Goal: Task Accomplishment & Management: Use online tool/utility

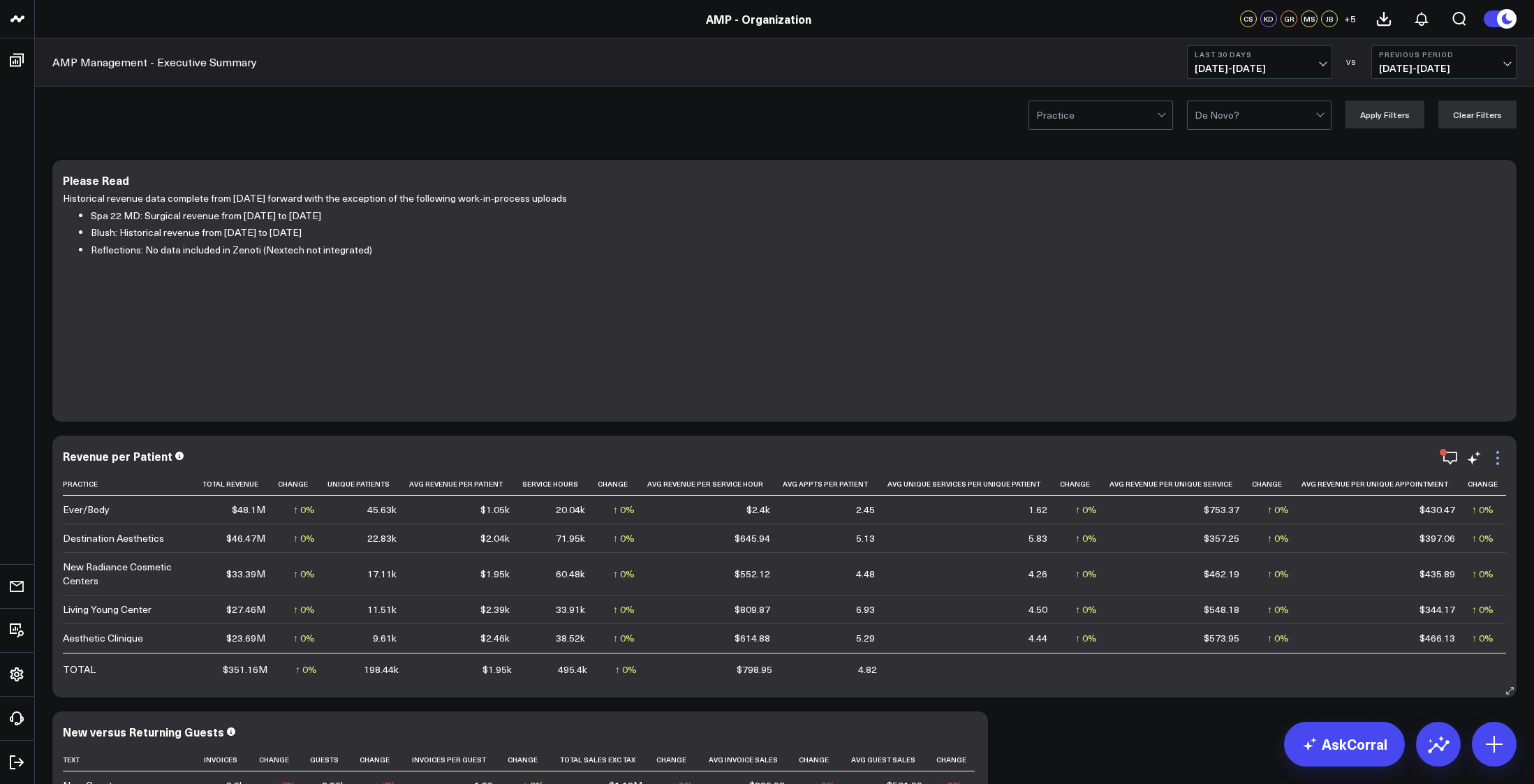
click at [1501, 461] on icon at bounding box center [1498, 457] width 16 height 16
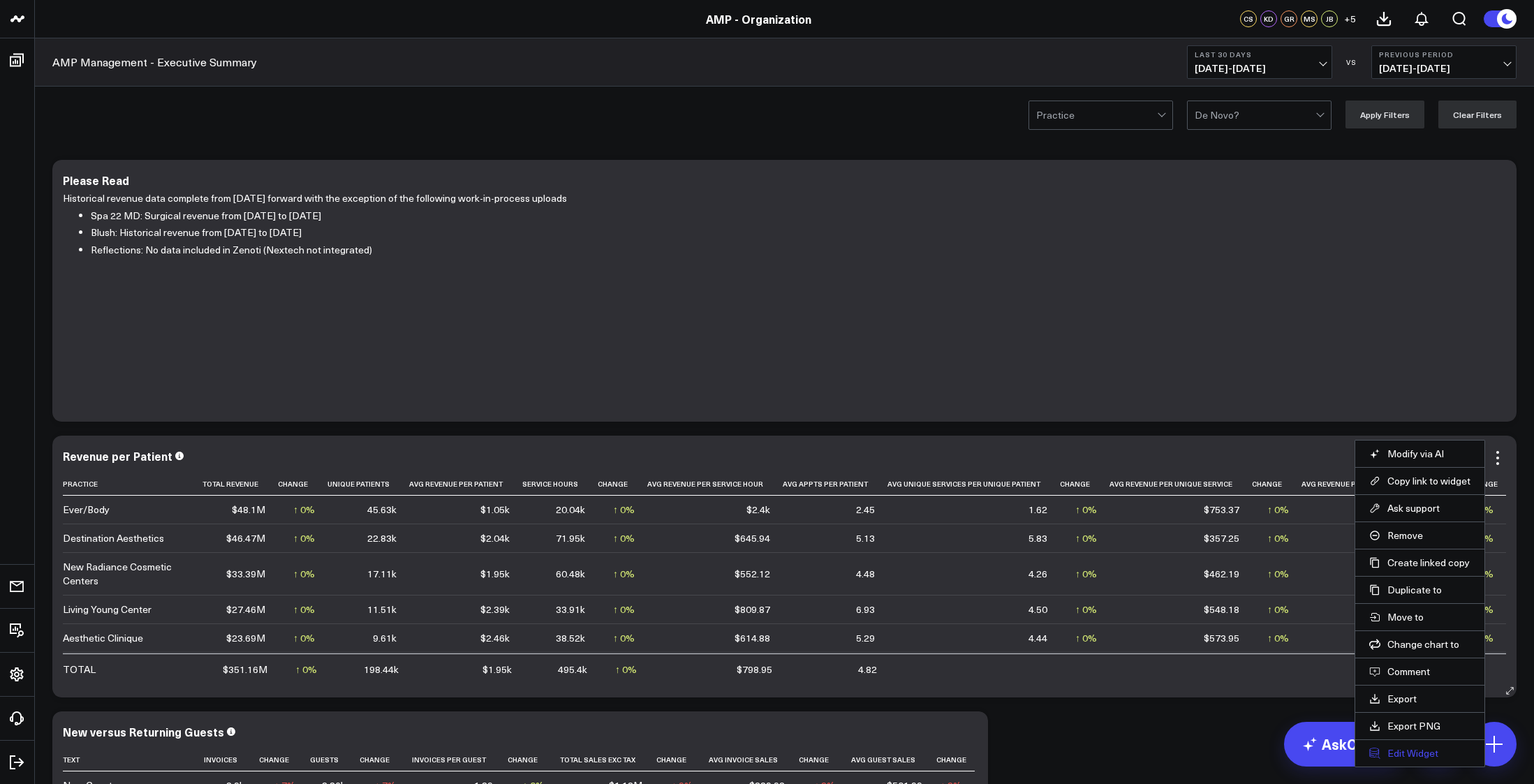
click at [1412, 759] on button "Edit Widget" at bounding box center [1420, 753] width 102 height 13
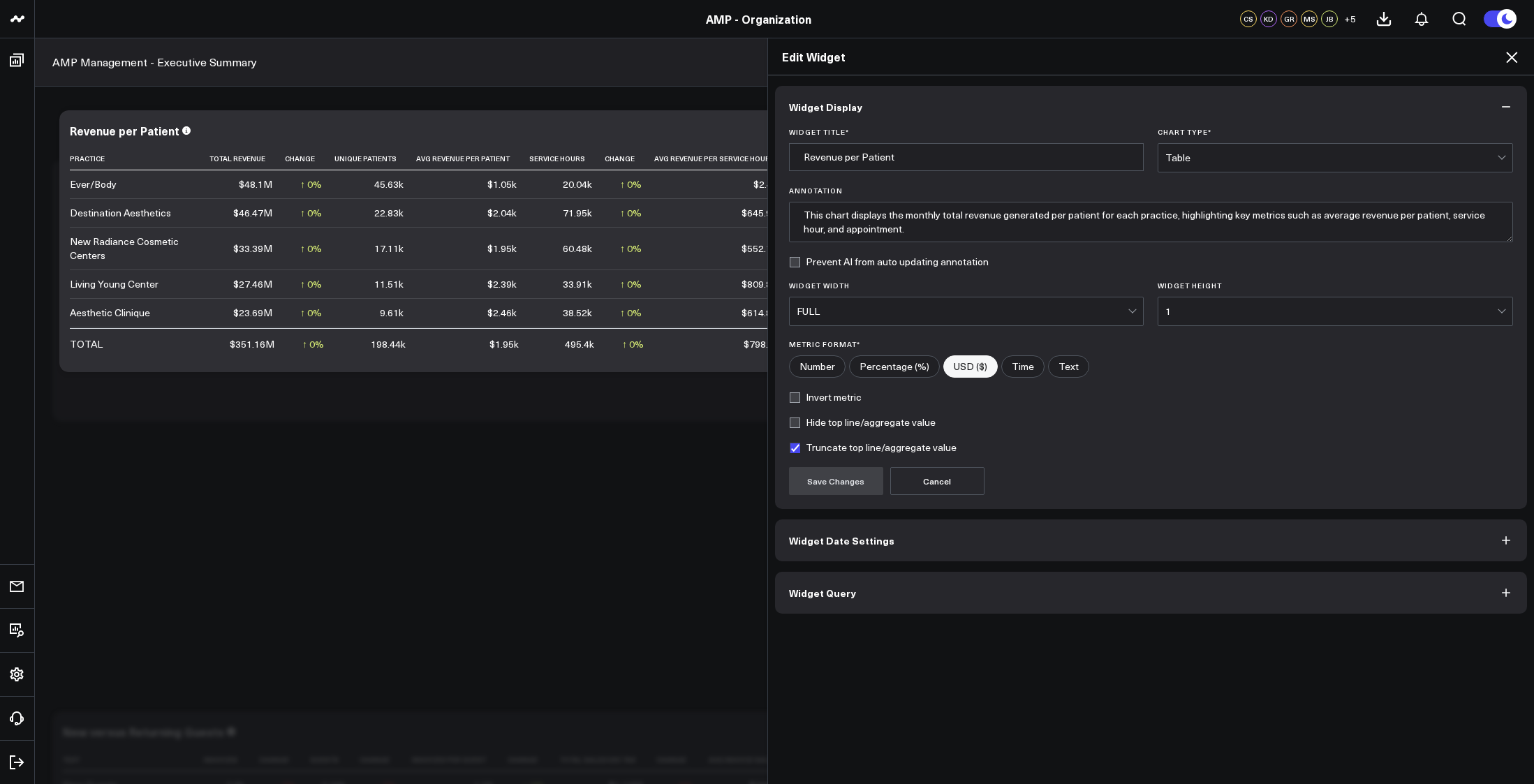
click at [1165, 588] on button "Widget Query" at bounding box center [1151, 592] width 753 height 42
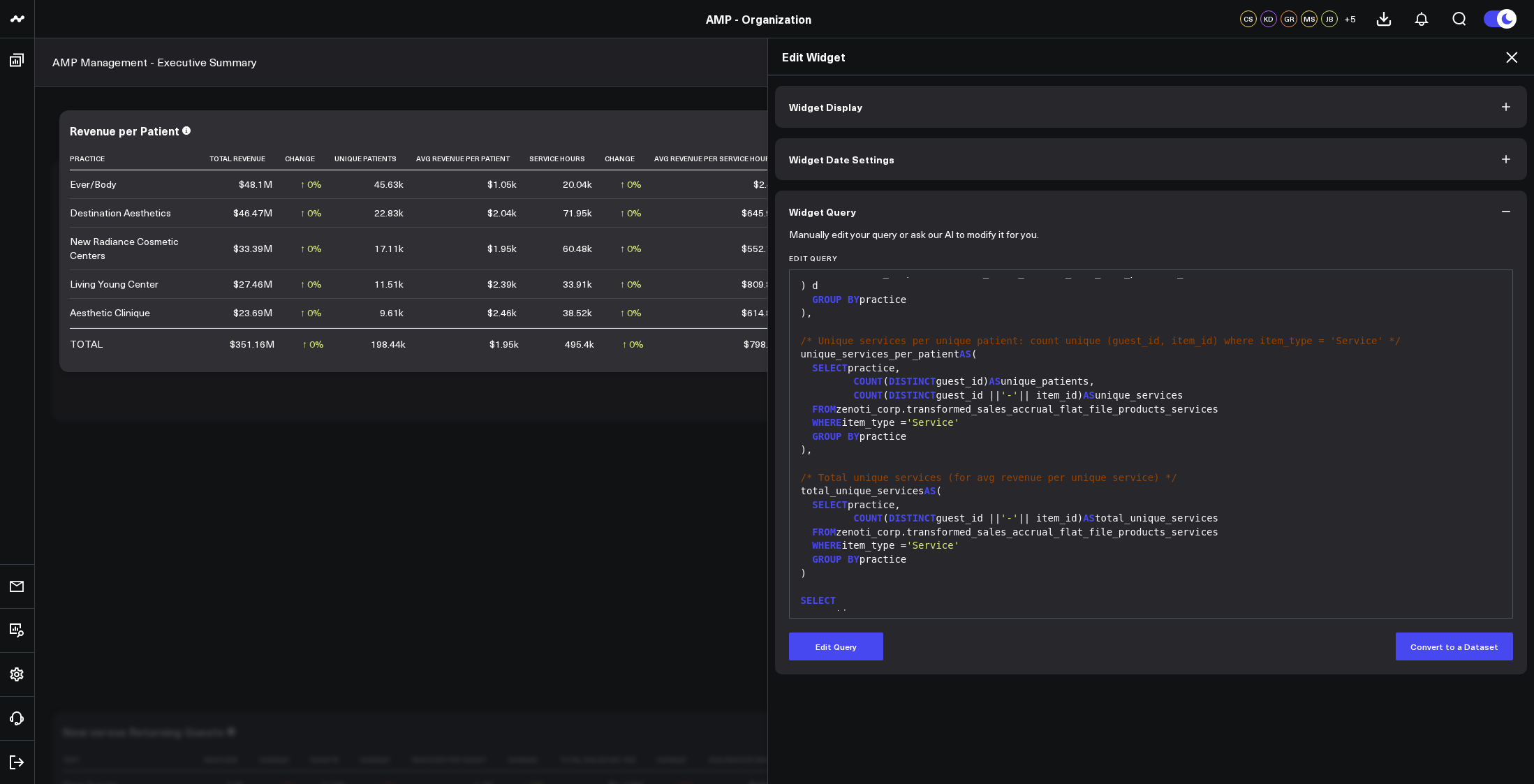
scroll to position [489, 0]
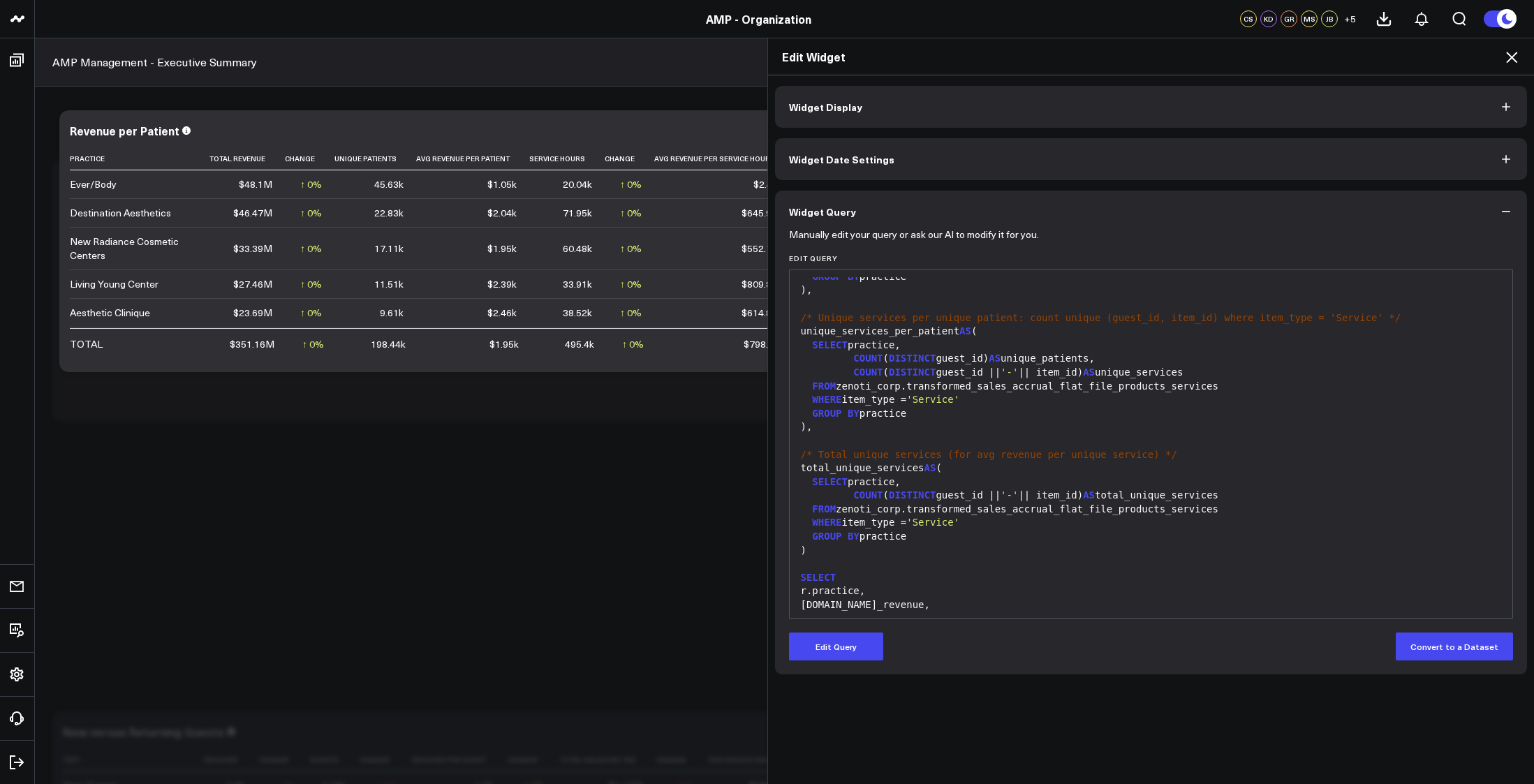
click at [119, 531] on div "Edit Widget Widget Display Widget Date Settings Widget Query Manually edit your…" at bounding box center [767, 411] width 1534 height 746
drag, startPoint x: 1507, startPoint y: 62, endPoint x: 984, endPoint y: 319, distance: 582.7
click at [1507, 61] on icon at bounding box center [1511, 56] width 16 height 16
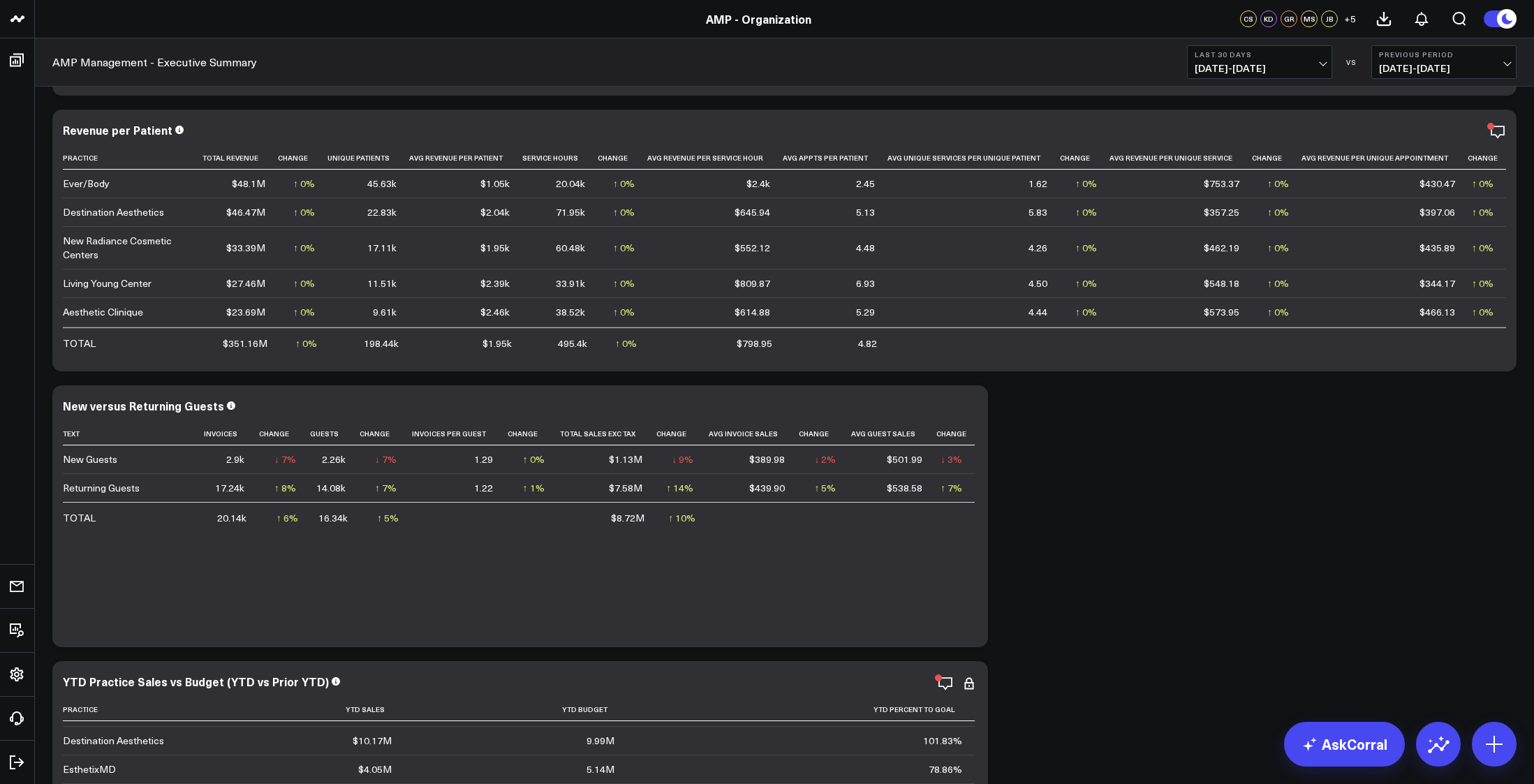
scroll to position [349, 0]
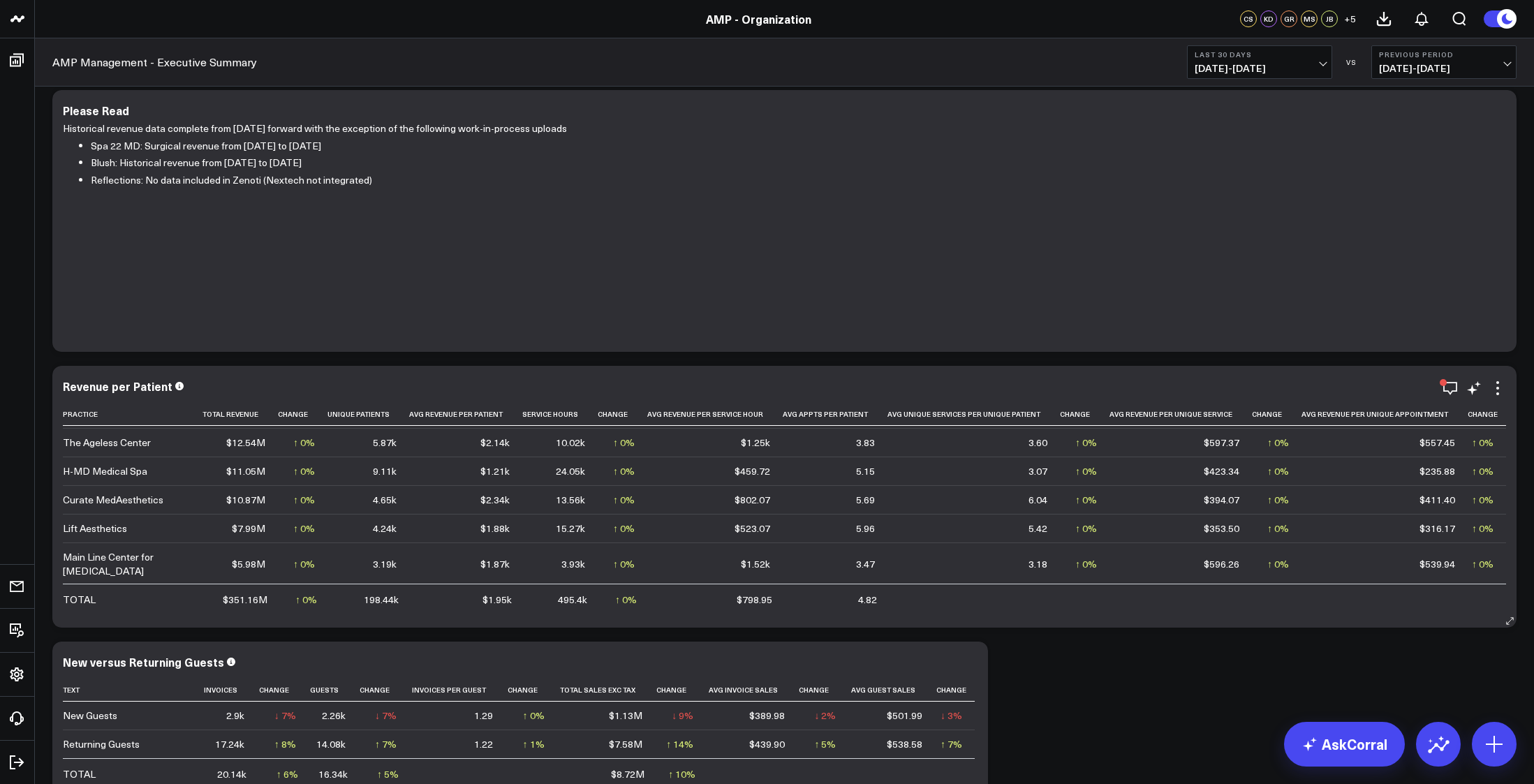
scroll to position [0, 0]
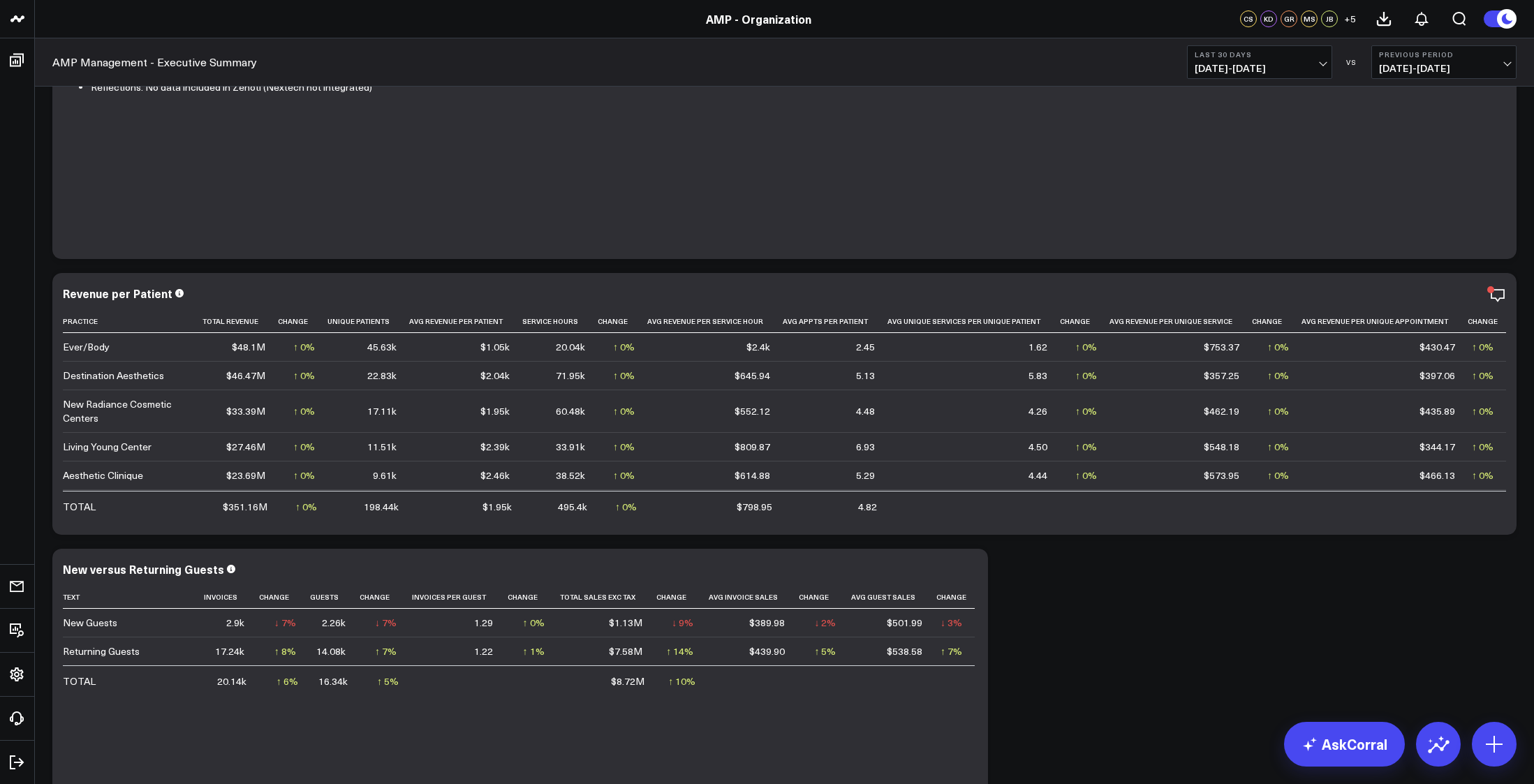
scroll to position [326, 0]
